Goal: Information Seeking & Learning: Understand process/instructions

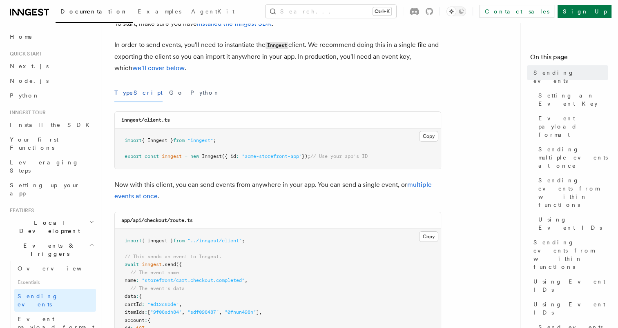
scroll to position [31, 0]
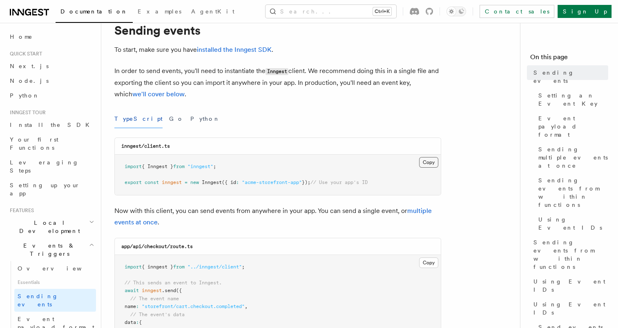
click at [432, 162] on button "Copy Copied" at bounding box center [428, 162] width 19 height 11
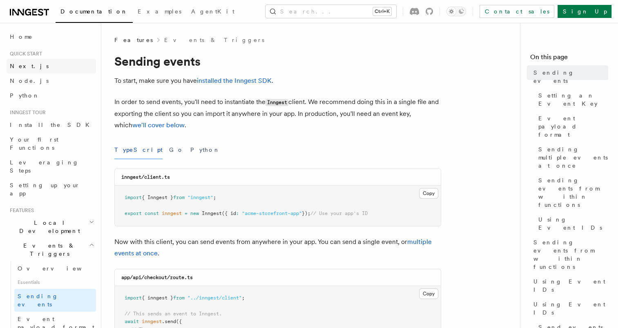
click at [23, 69] on span "Next.js" at bounding box center [29, 66] width 39 height 7
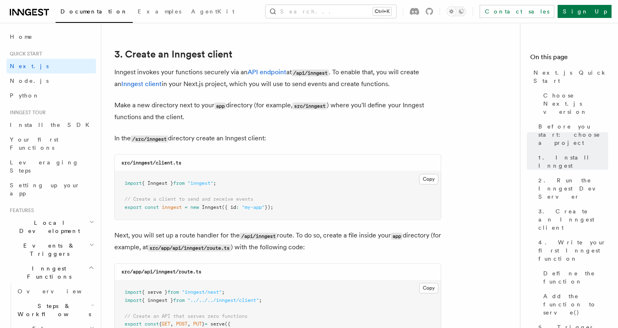
scroll to position [949, 0]
click at [425, 176] on button "Copy Copied" at bounding box center [428, 179] width 19 height 11
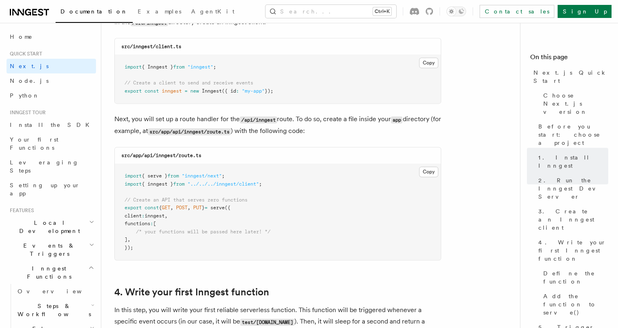
scroll to position [1066, 0]
click at [429, 168] on button "Copy Copied" at bounding box center [428, 171] width 19 height 11
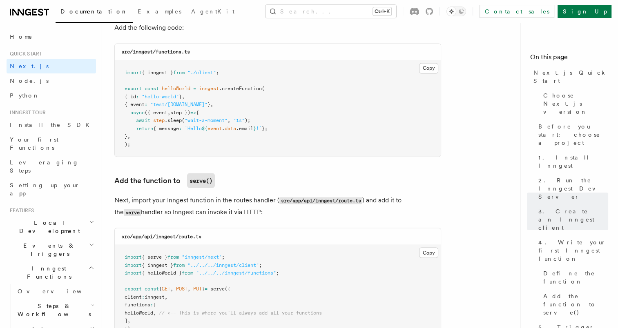
scroll to position [1472, 0]
click at [427, 69] on button "Copy Copied" at bounding box center [428, 68] width 19 height 11
